Goal: Use online tool/utility: Utilize a website feature to perform a specific function

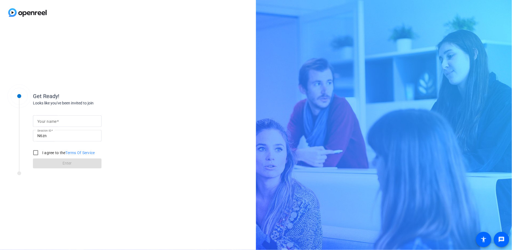
click at [78, 118] on input "Your name" at bounding box center [67, 121] width 60 height 7
type input "[PERSON_NAME]"
click at [35, 151] on input "I agree to the Terms Of Service" at bounding box center [35, 152] width 11 height 11
checkbox input "true"
click at [68, 165] on span "Enter" at bounding box center [67, 163] width 9 height 6
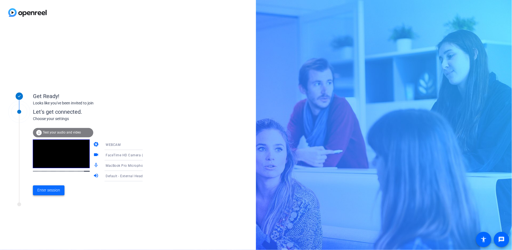
click at [47, 190] on span "Enter session" at bounding box center [48, 190] width 23 height 6
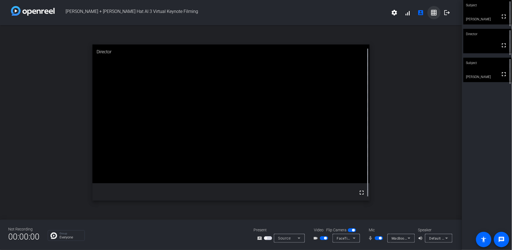
click at [433, 13] on mat-icon "grid_on" at bounding box center [434, 12] width 7 height 7
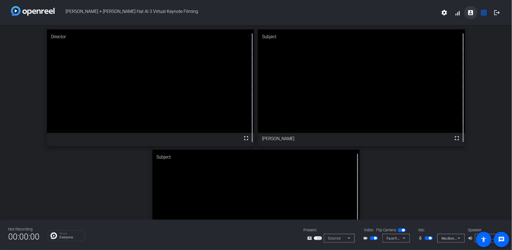
click at [471, 12] on mat-icon "account_box" at bounding box center [471, 12] width 7 height 7
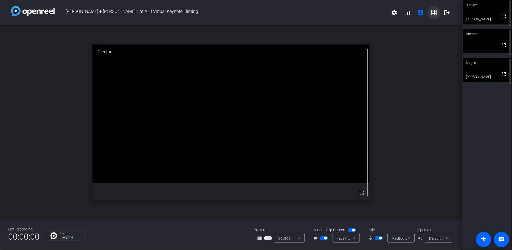
click at [436, 12] on mat-icon "grid_on" at bounding box center [434, 12] width 7 height 7
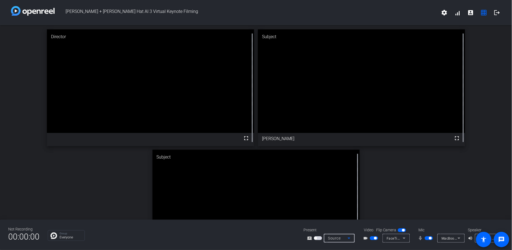
click at [347, 239] on icon at bounding box center [349, 238] width 7 height 7
click at [373, 205] on div at bounding box center [256, 125] width 512 height 250
click at [319, 238] on span "button" at bounding box center [318, 238] width 8 height 4
click at [320, 237] on span "button" at bounding box center [318, 238] width 8 height 4
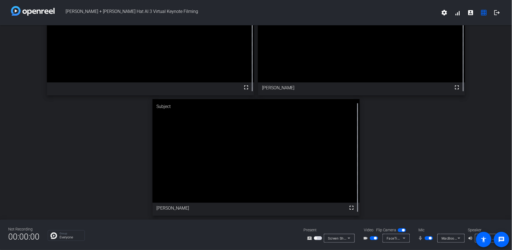
scroll to position [123, 0]
click at [482, 11] on mat-icon "grid_on" at bounding box center [484, 12] width 7 height 7
click at [485, 10] on mat-icon "grid_on" at bounding box center [484, 12] width 7 height 7
click at [485, 12] on mat-icon "grid_on" at bounding box center [484, 12] width 7 height 7
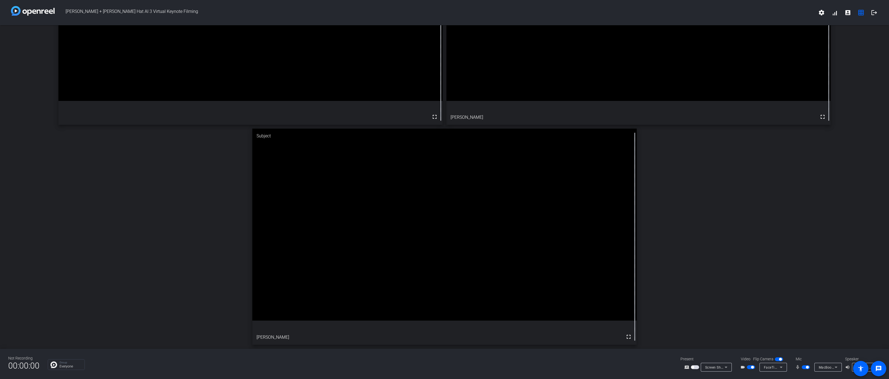
scroll to position [120, 0]
click at [512, 13] on mat-icon "grid_on" at bounding box center [861, 12] width 7 height 7
click at [512, 16] on span at bounding box center [847, 12] width 13 height 13
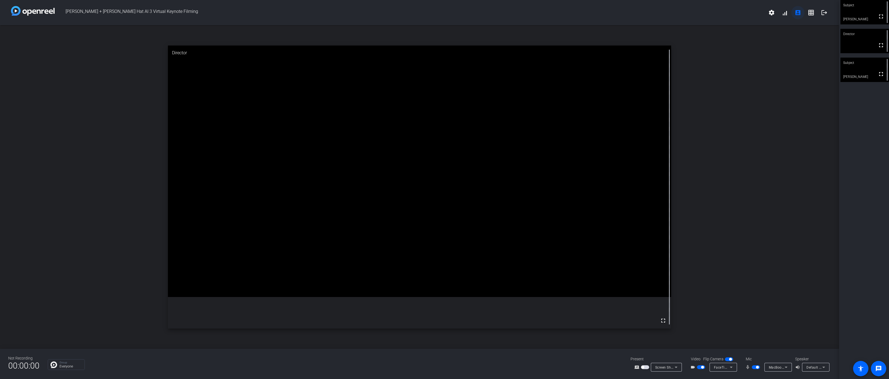
scroll to position [0, 0]
click at [512, 12] on mat-icon "grid_on" at bounding box center [811, 12] width 7 height 7
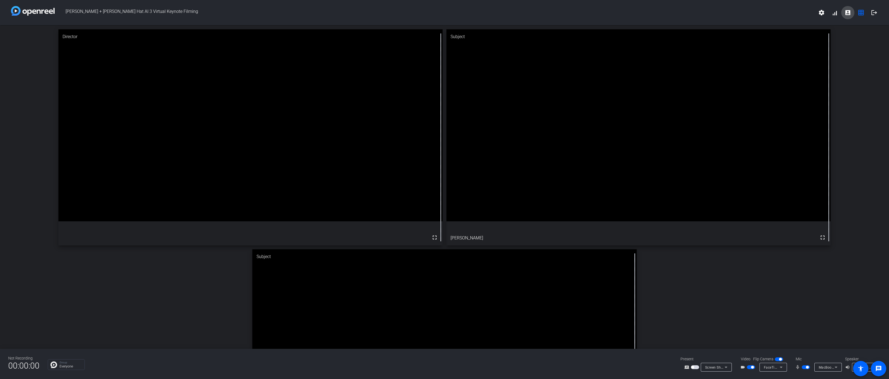
click at [512, 13] on mat-icon "account_box" at bounding box center [847, 12] width 7 height 7
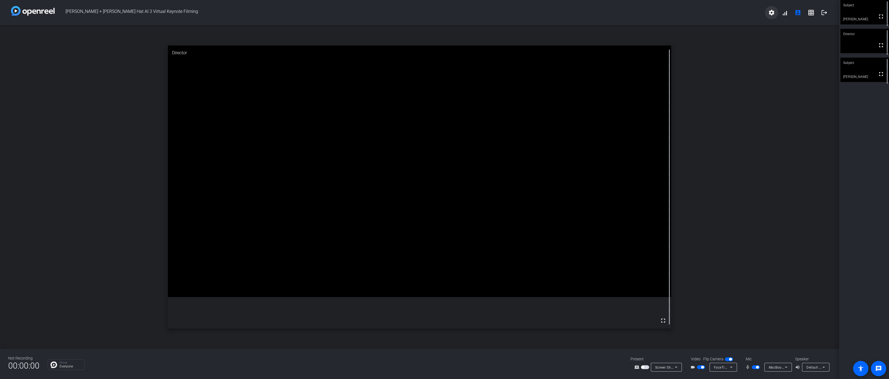
click at [512, 11] on mat-icon "settings" at bounding box center [771, 12] width 7 height 7
click at [512, 11] on div at bounding box center [444, 189] width 889 height 379
click at [512, 13] on mat-icon "grid_on" at bounding box center [811, 12] width 7 height 7
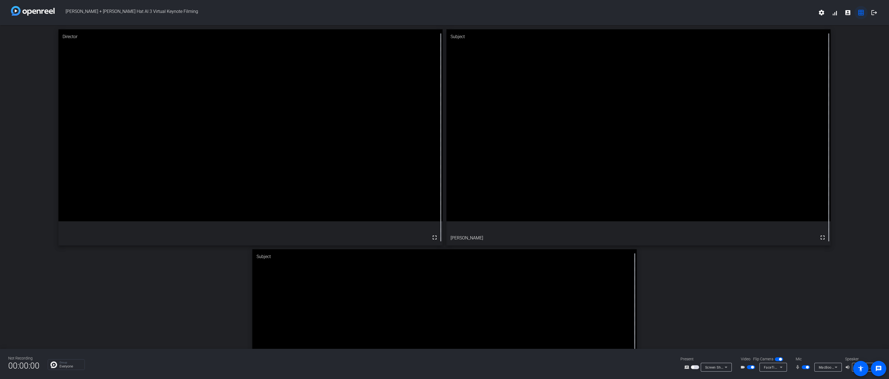
click at [512, 12] on mat-icon "grid_on" at bounding box center [861, 12] width 7 height 7
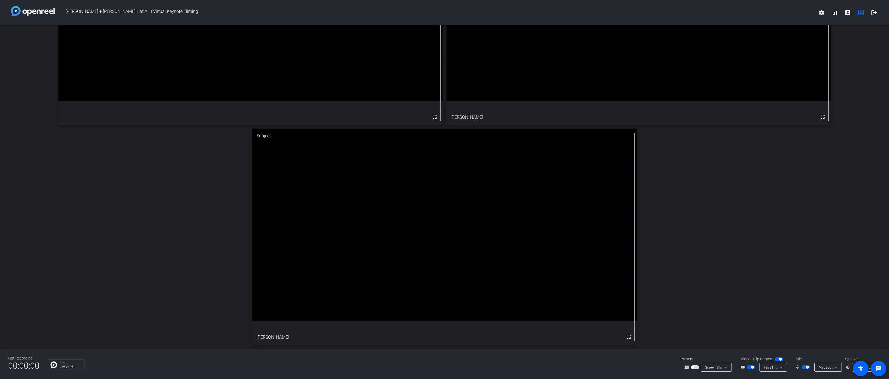
scroll to position [317, 0]
click at [512, 10] on mat-icon "settings" at bounding box center [821, 12] width 7 height 7
click at [512, 10] on div at bounding box center [444, 189] width 889 height 379
click at [512, 14] on mat-icon "grid_on" at bounding box center [861, 12] width 7 height 7
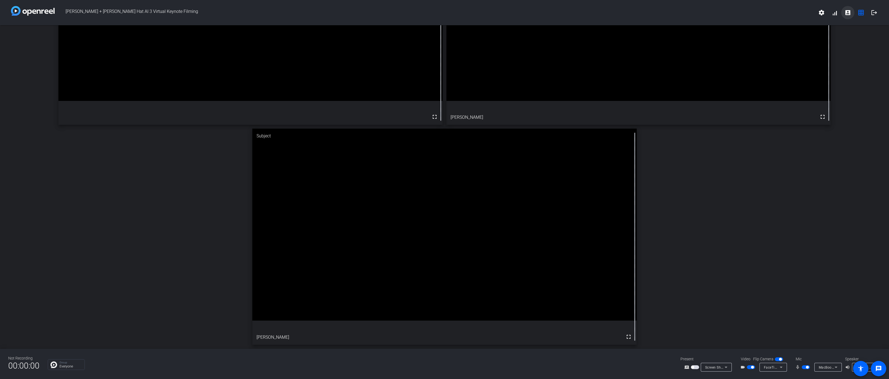
click at [512, 15] on mat-icon "account_box" at bounding box center [847, 12] width 7 height 7
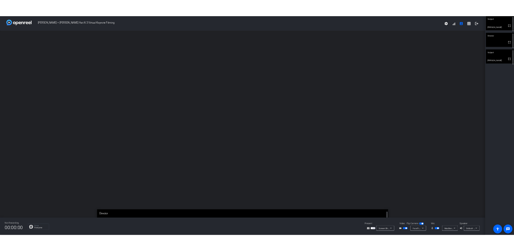
scroll to position [0, 0]
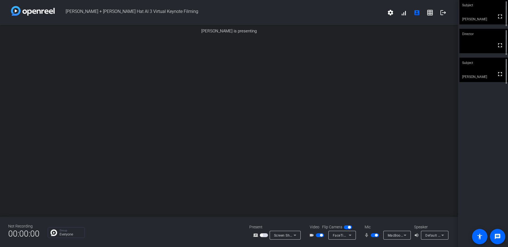
click at [229, 34] on img at bounding box center [229, 34] width 0 height 0
click at [446, 34] on div at bounding box center [232, 34] width 464 height 0
click at [328, 240] on span "button" at bounding box center [327, 239] width 3 height 3
click at [327, 241] on span "button" at bounding box center [326, 240] width 8 height 4
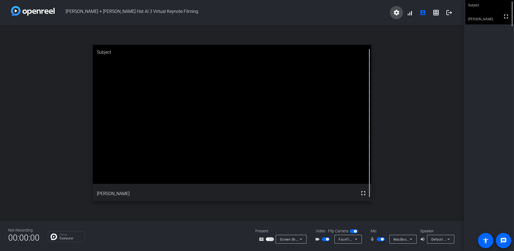
click at [399, 15] on mat-icon "settings" at bounding box center [396, 12] width 7 height 7
click at [481, 72] on div at bounding box center [257, 125] width 514 height 251
